Goal: Understand process/instructions

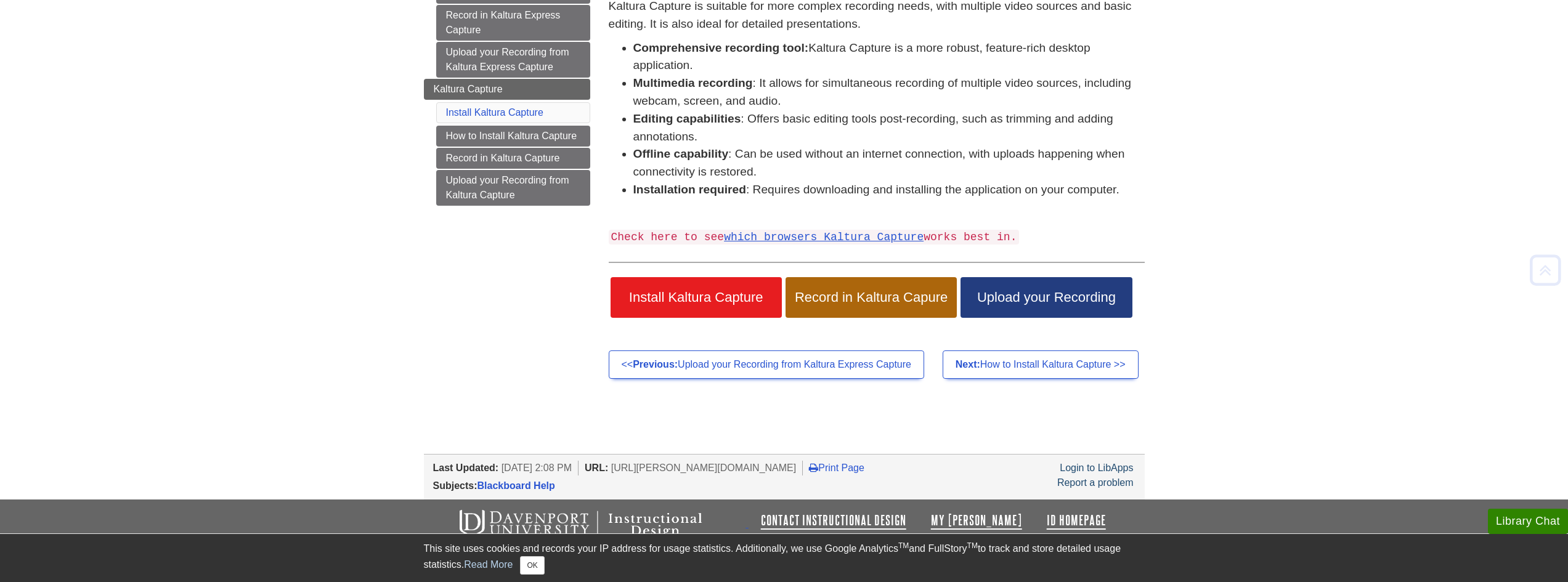
scroll to position [197, 0]
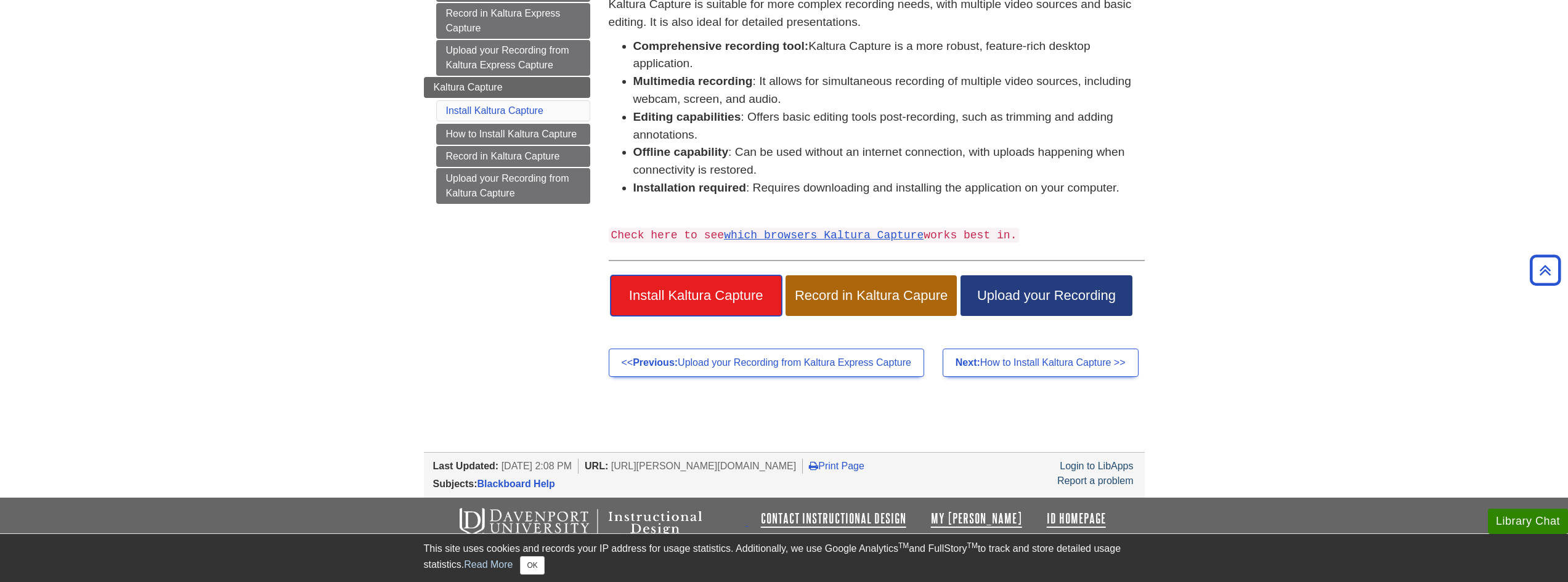
click at [707, 288] on span "Install Kaltura Capture" at bounding box center [696, 295] width 153 height 16
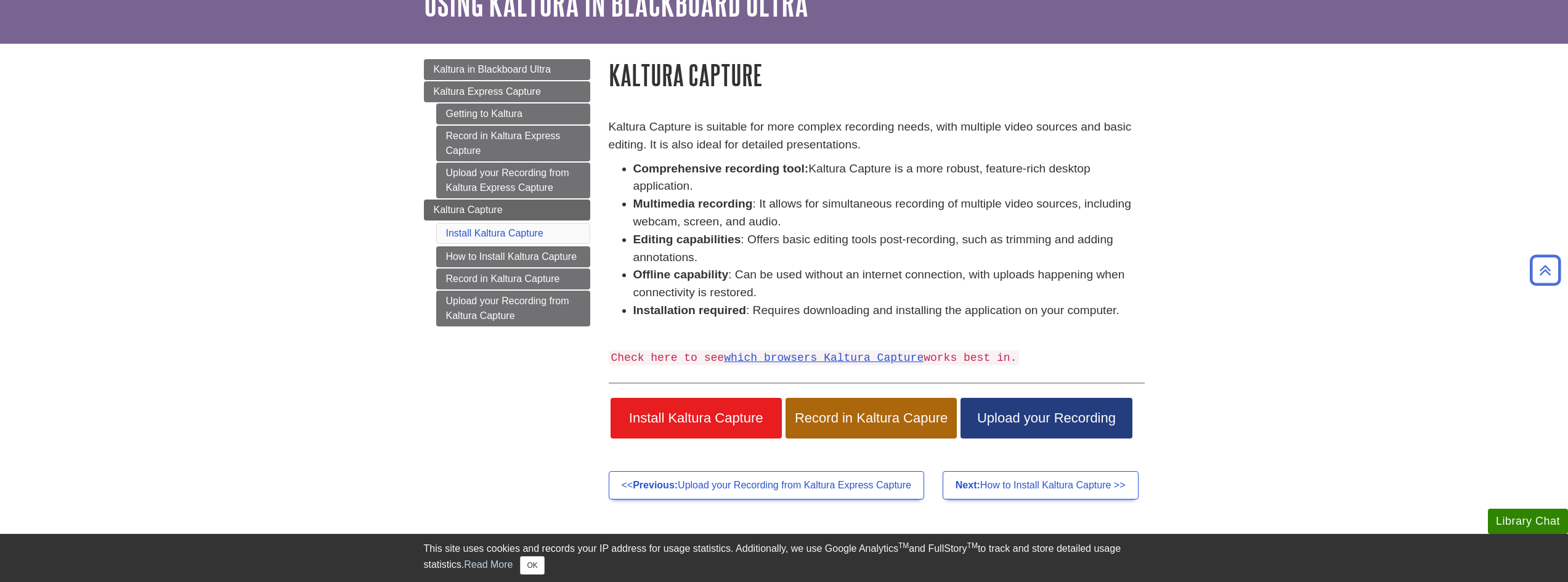
scroll to position [74, 0]
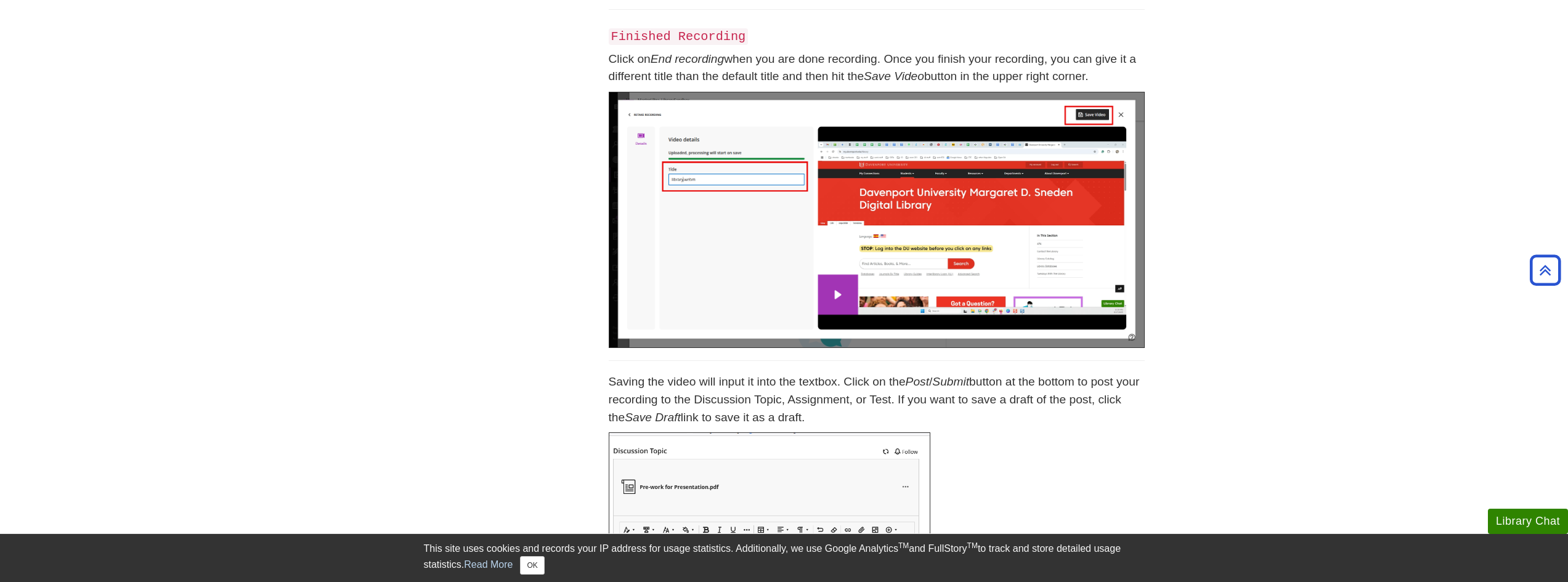
scroll to position [963, 0]
